Goal: Task Accomplishment & Management: Use online tool/utility

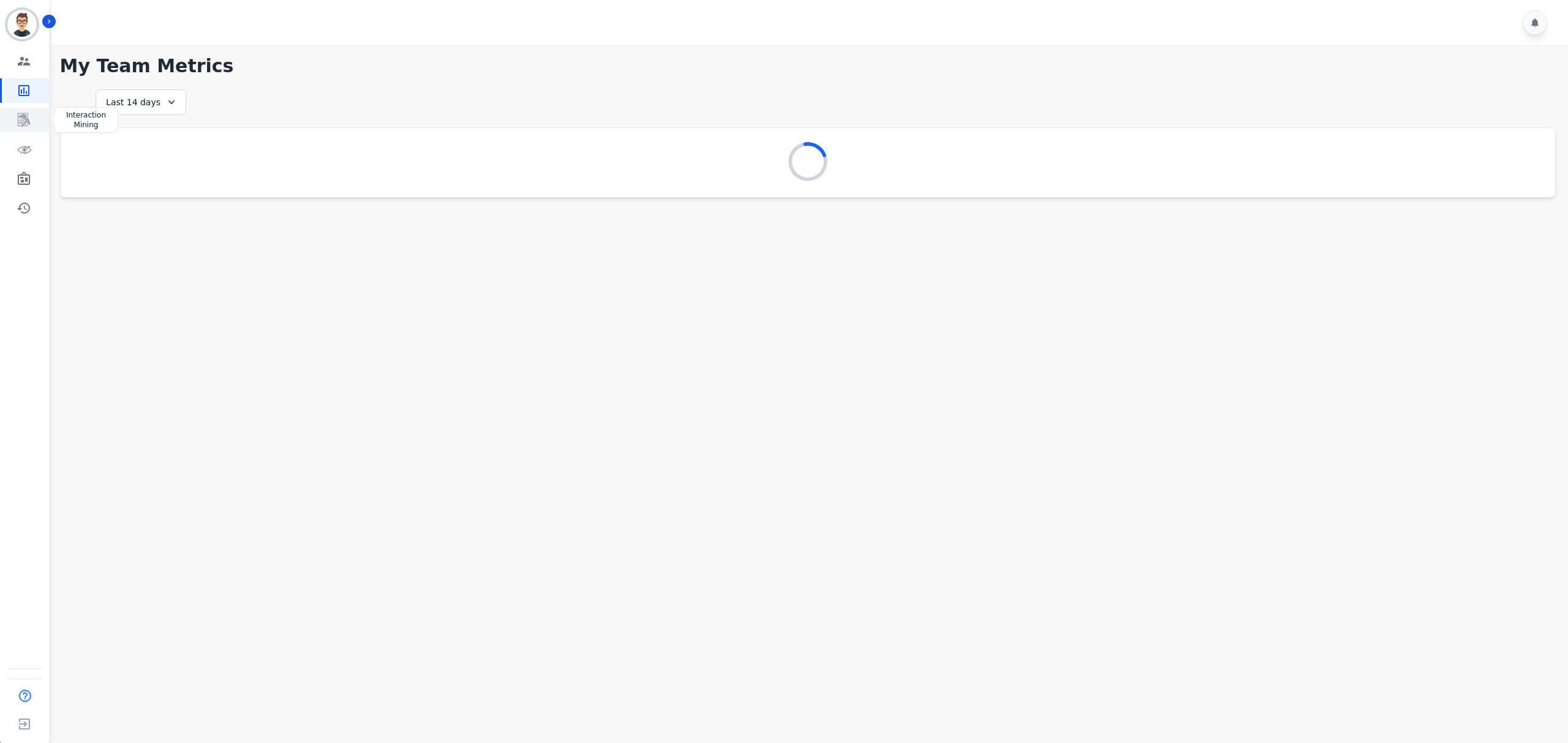
click at [28, 114] on icon "Sidebar" at bounding box center [24, 120] width 15 height 15
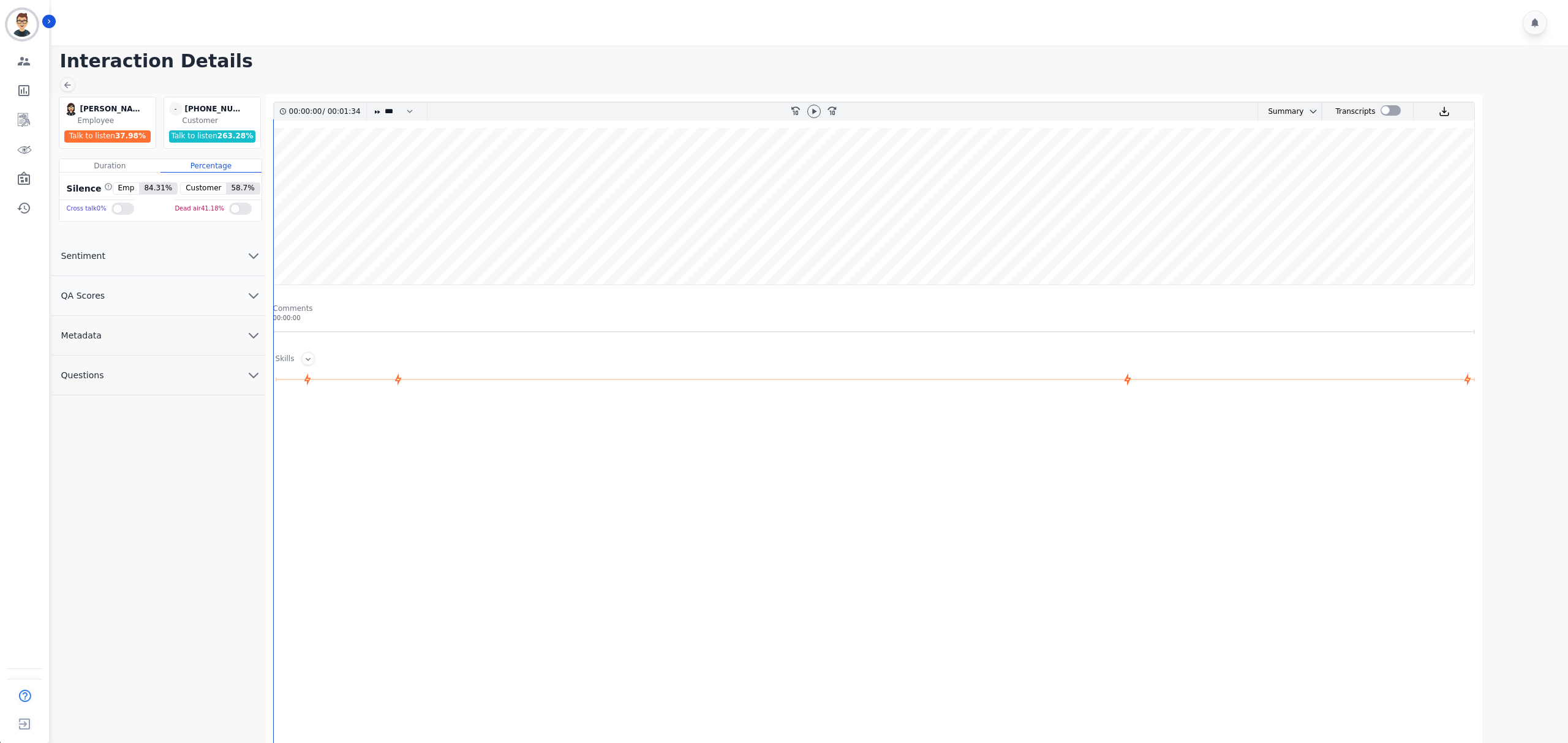
click at [121, 367] on button "Questions" at bounding box center [159, 376] width 214 height 40
click at [152, 240] on button "Sentiment" at bounding box center [159, 256] width 214 height 40
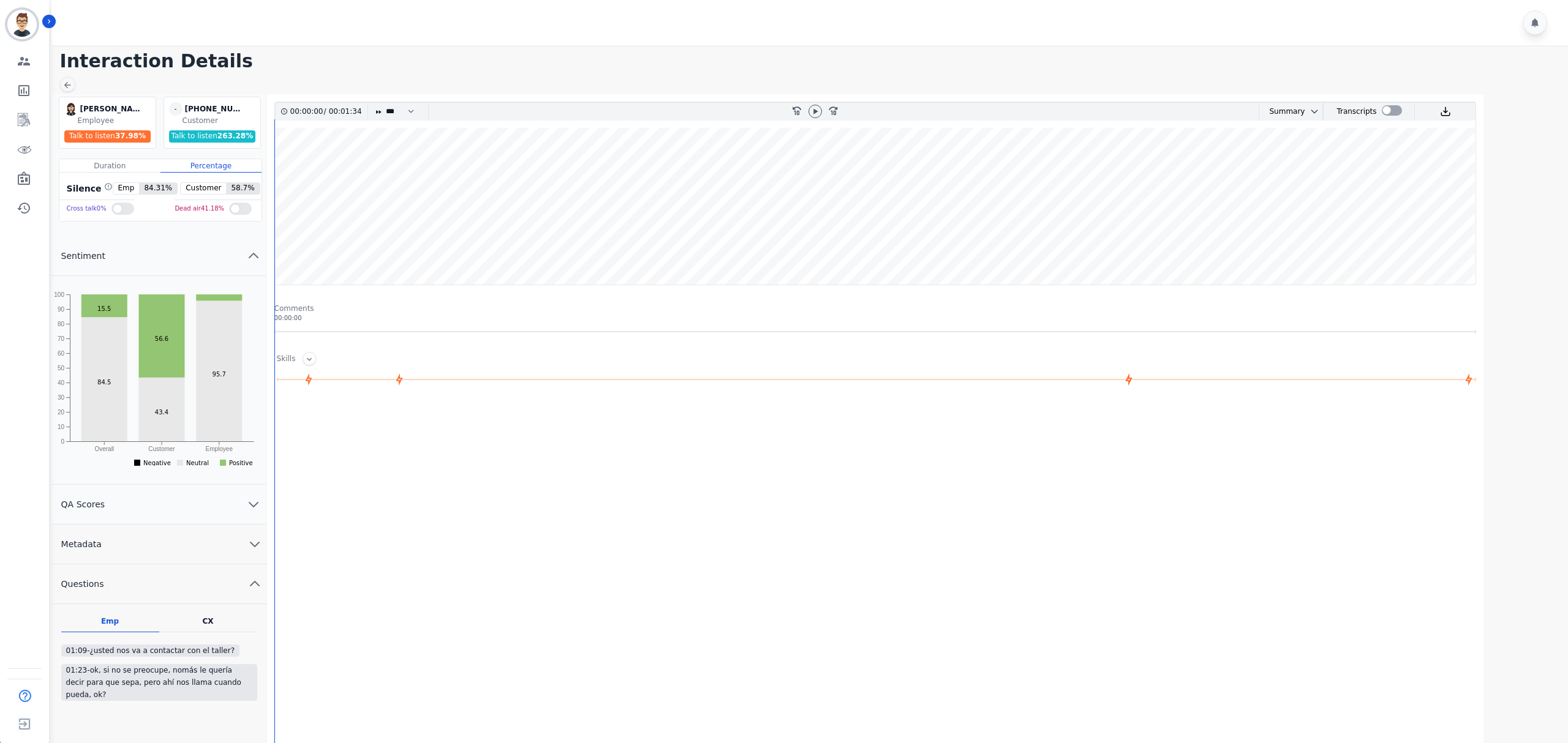
click at [118, 508] on button "QA Scores" at bounding box center [159, 505] width 214 height 40
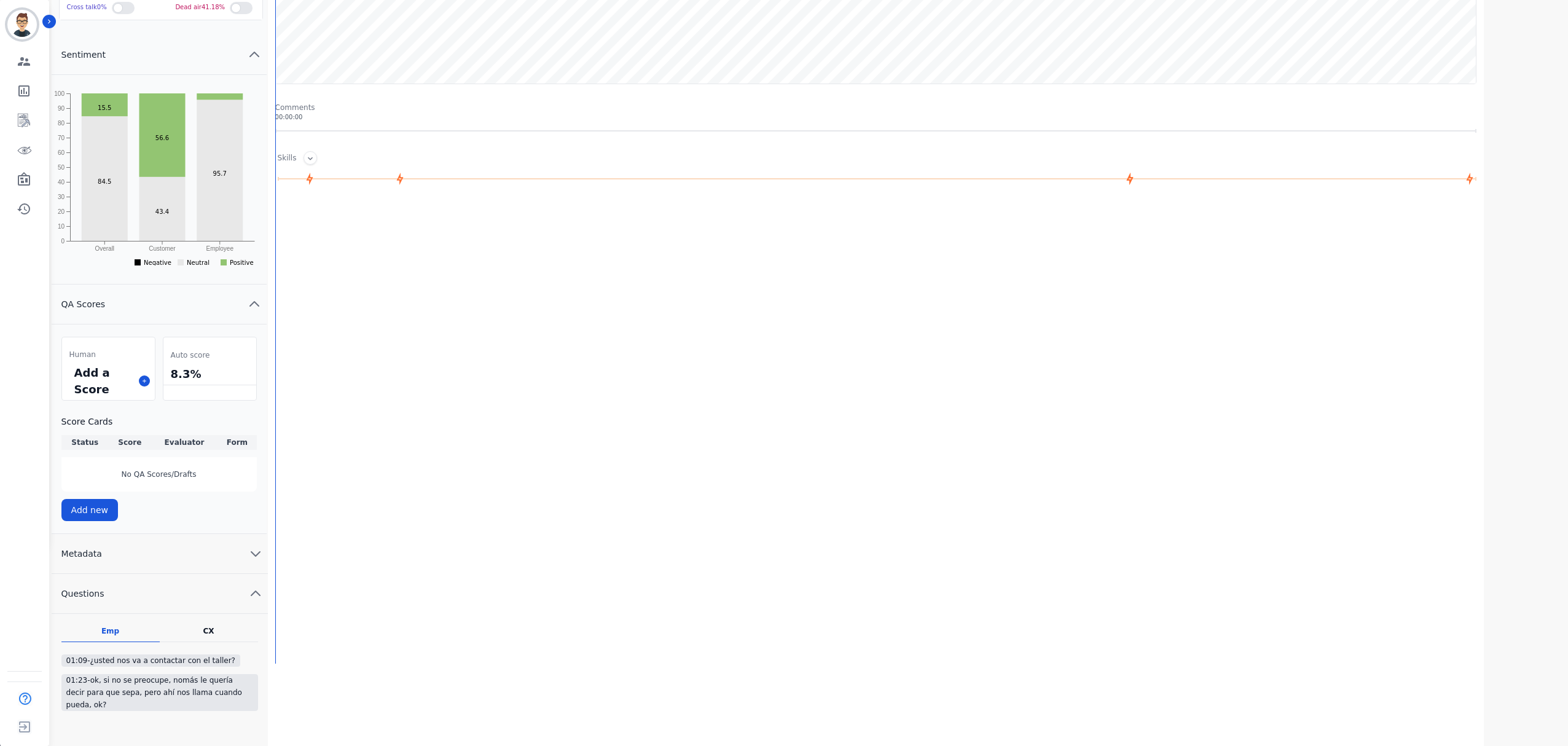
click at [133, 557] on button "Metadata" at bounding box center [160, 554] width 216 height 40
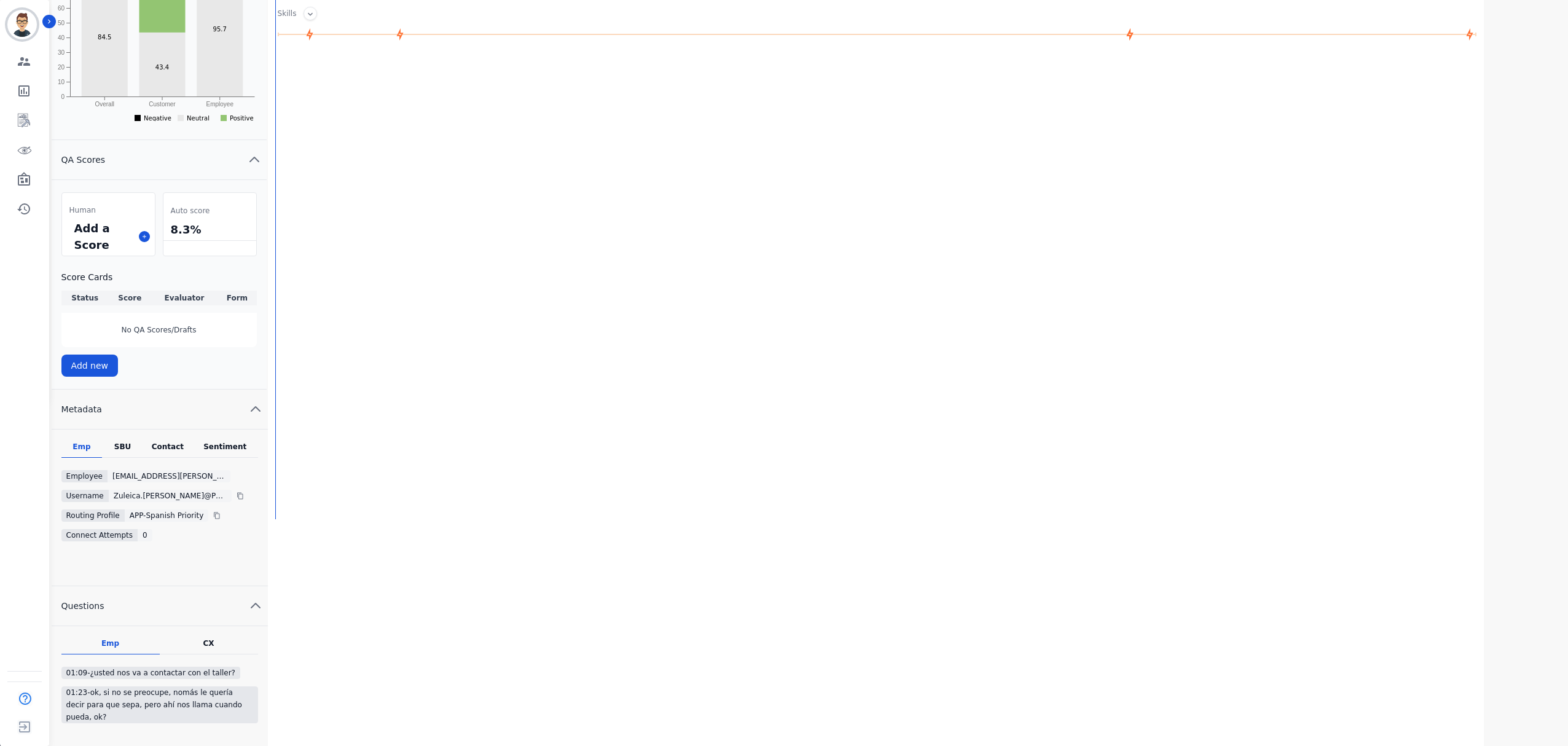
scroll to position [349, 0]
click at [130, 449] on div "SBU" at bounding box center [122, 448] width 41 height 16
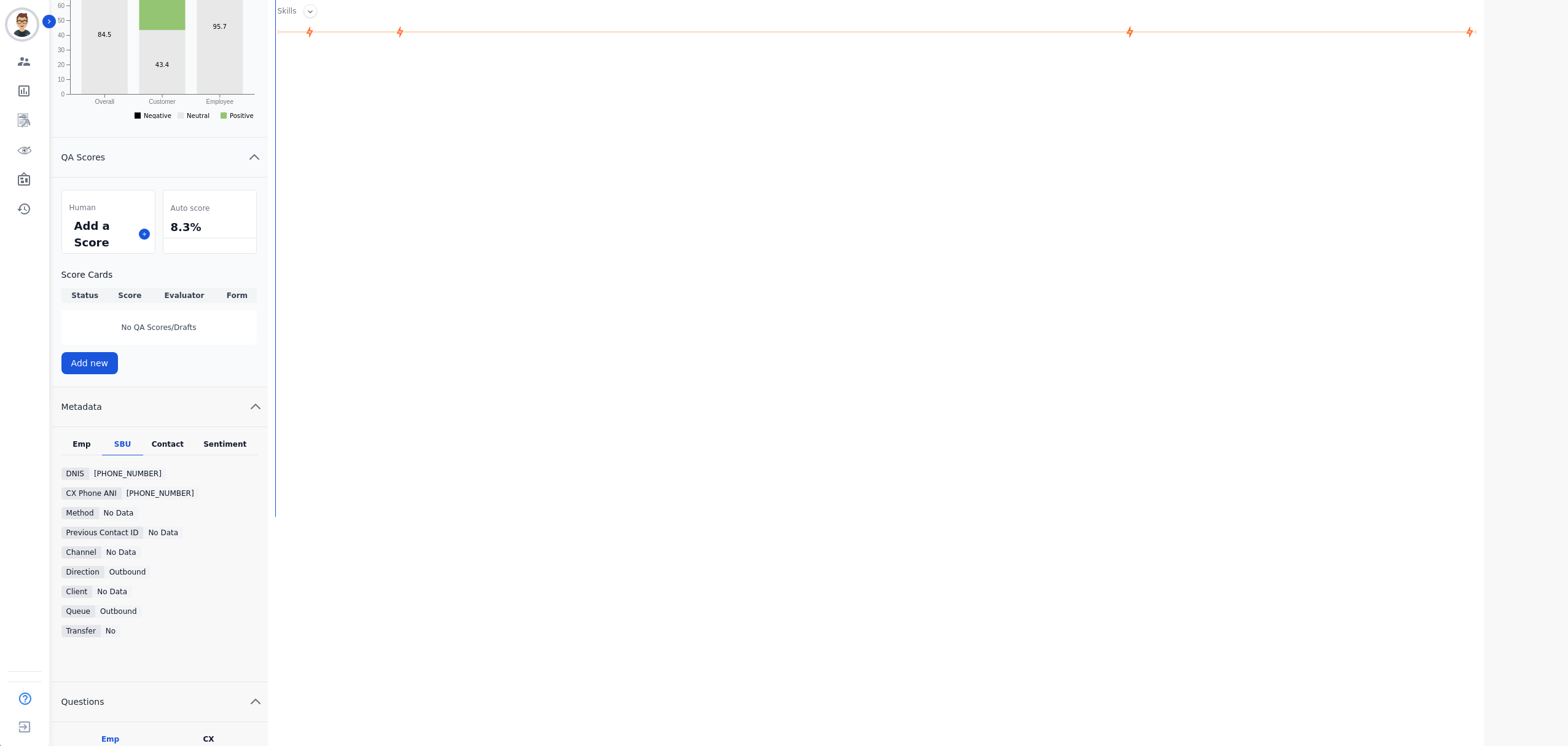
click at [160, 446] on div "Contact" at bounding box center [167, 448] width 49 height 16
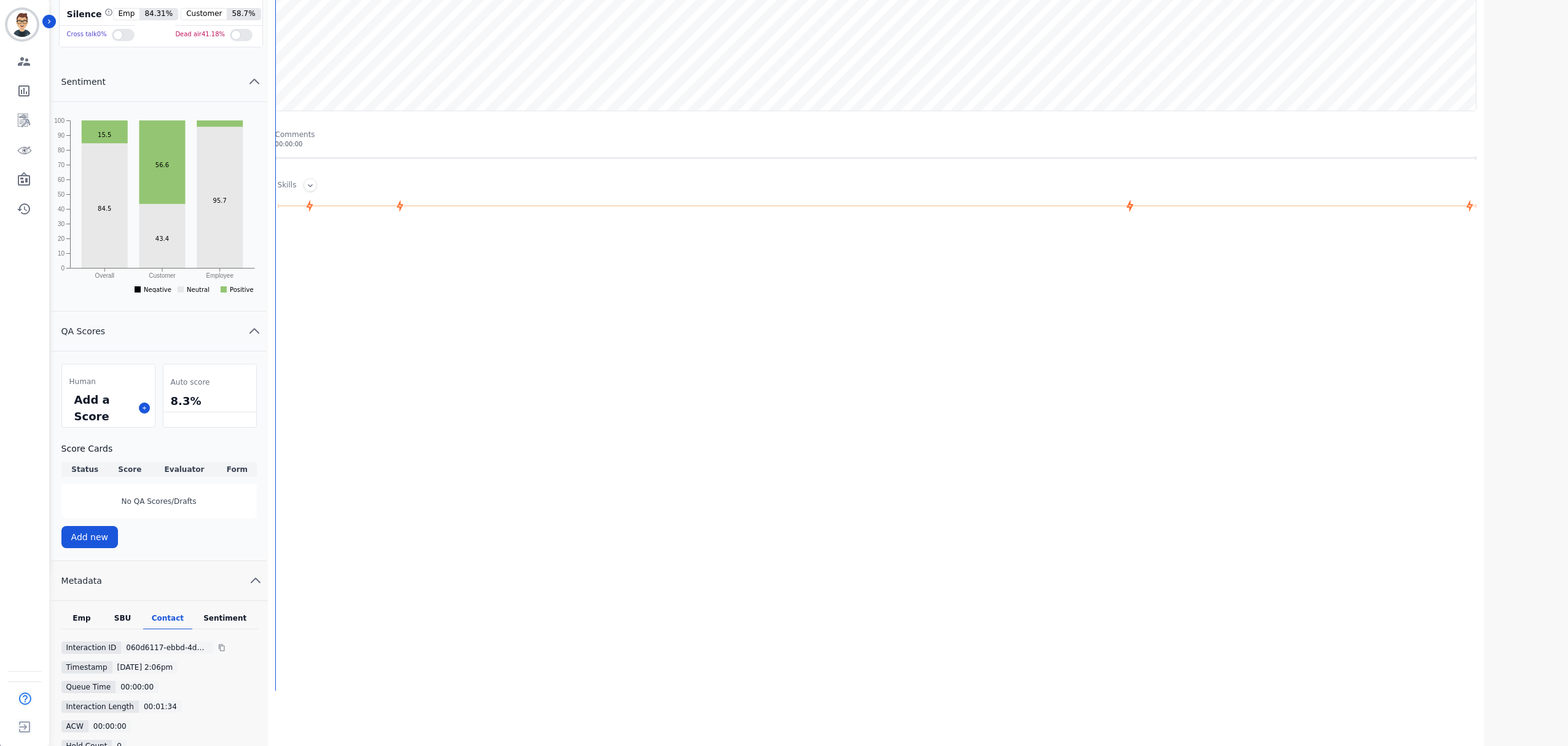
scroll to position [0, 0]
